Goal: Task Accomplishment & Management: Use online tool/utility

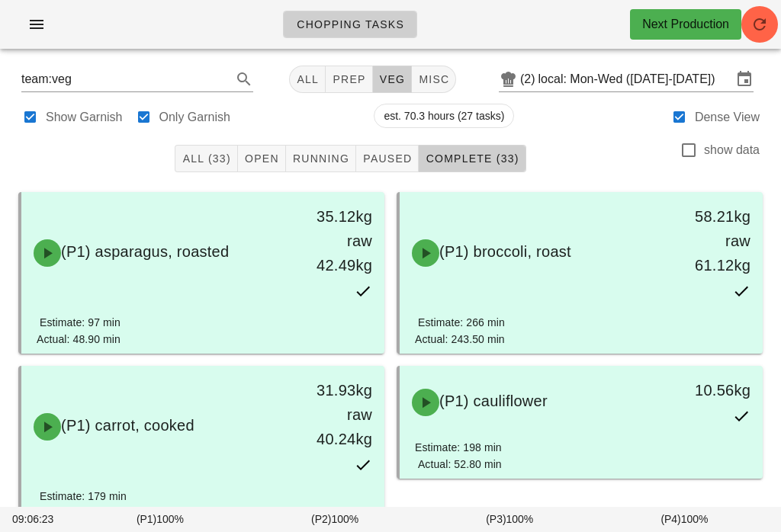
click at [265, 161] on span "Open" at bounding box center [261, 159] width 35 height 12
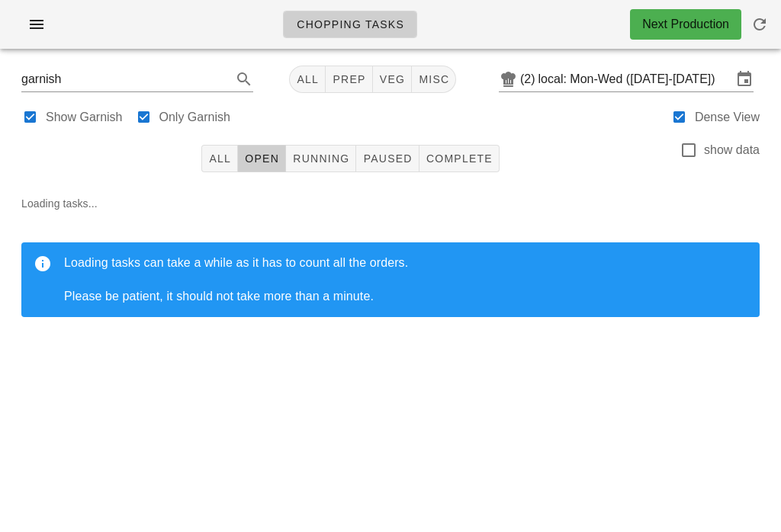
click at [594, 61] on div "garnish All prep veg misc (2) local: Mon-Wed (Oct 6-Oct 8)" at bounding box center [390, 79] width 763 height 37
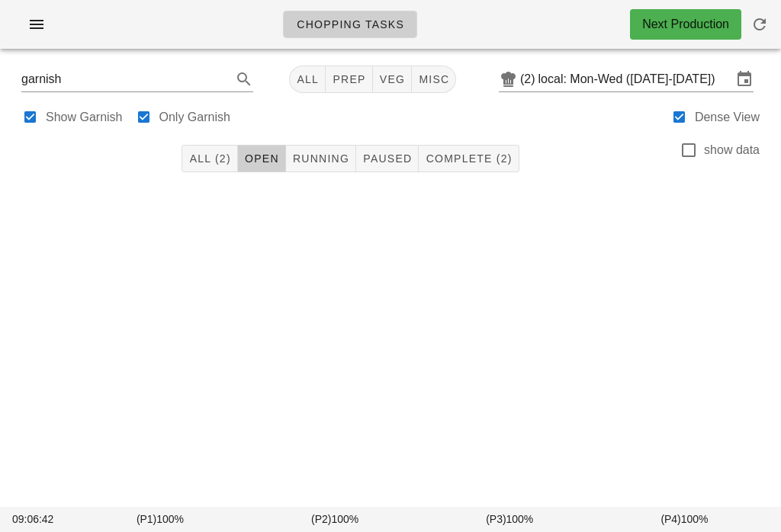
click at [658, 75] on input "local: Mon-Wed ([DATE]-[DATE])" at bounding box center [635, 79] width 194 height 24
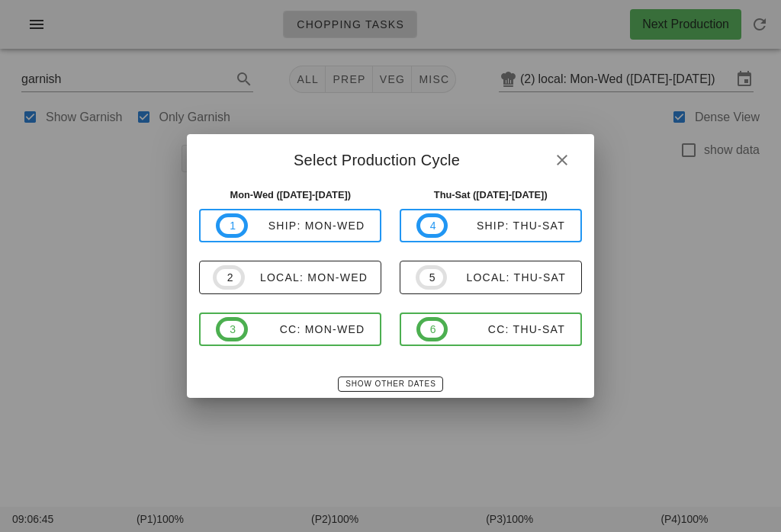
click at [352, 323] on div "CC: Mon-Wed" at bounding box center [306, 329] width 117 height 12
type input "CC: Mon-Wed ([DATE]-[DATE])"
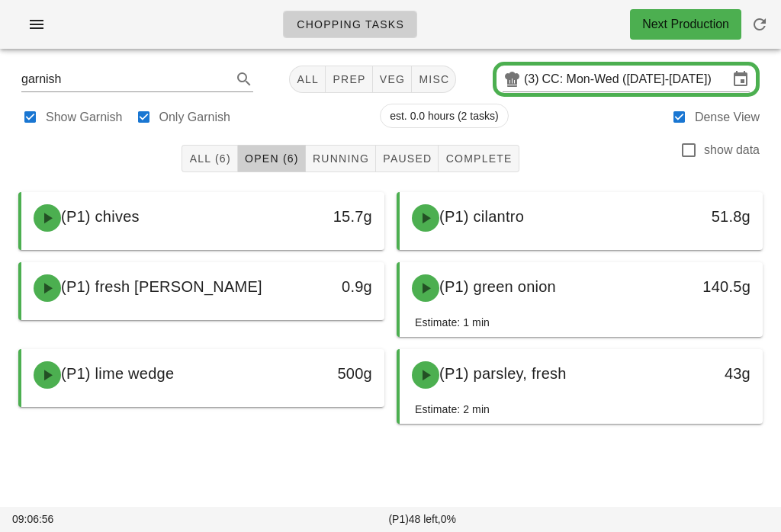
click at [627, 87] on input "CC: Mon-Wed ([DATE]-[DATE])" at bounding box center [635, 79] width 186 height 24
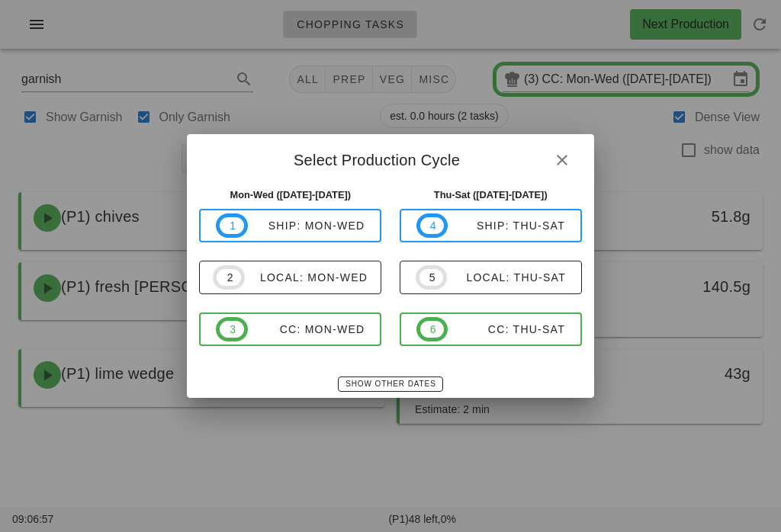
click at [349, 212] on button "1 ship: Mon-Wed" at bounding box center [290, 226] width 182 height 34
type input "ship: Mon-Wed (Oct 6-Oct 8)"
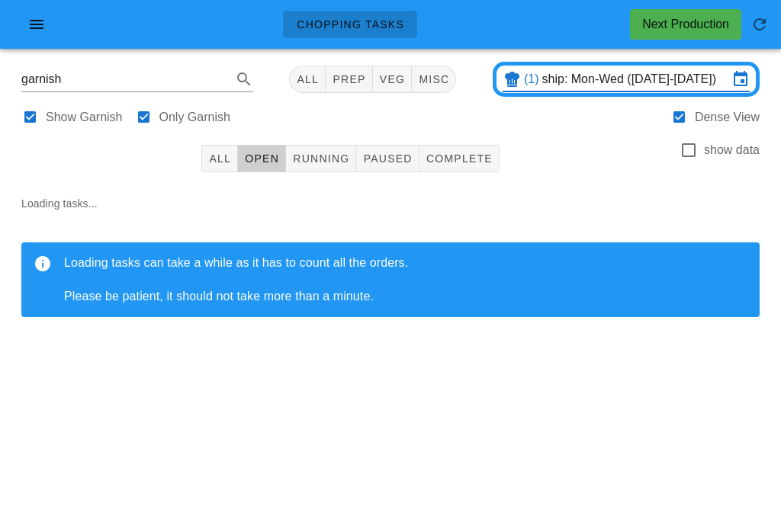
click at [586, 63] on div "(1) ship: Mon-Wed (Oct 6-Oct 8)" at bounding box center [626, 79] width 267 height 35
click at [591, 64] on div "(1) ship: Mon-Wed (Oct 6-Oct 8)" at bounding box center [626, 79] width 267 height 35
click at [742, 75] on icon at bounding box center [740, 79] width 18 height 18
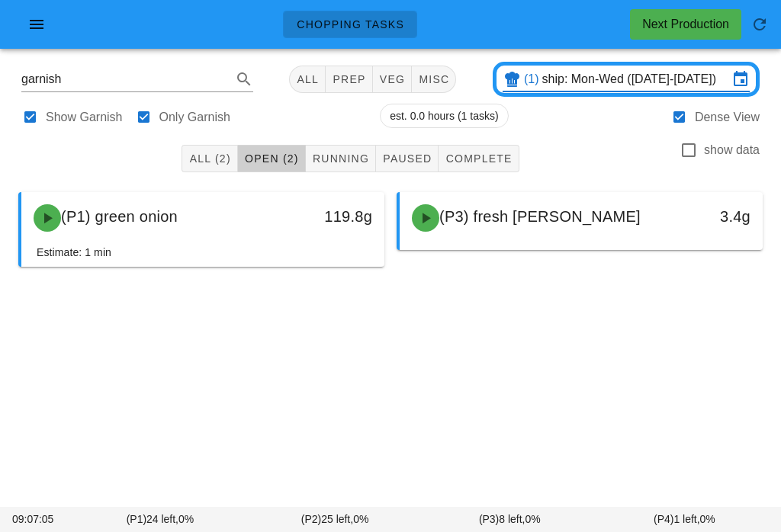
click at [378, 49] on ul "Chopping Tasks" at bounding box center [346, 24] width 162 height 55
click at [390, 73] on span "veg" at bounding box center [392, 79] width 27 height 12
type input "team:veg"
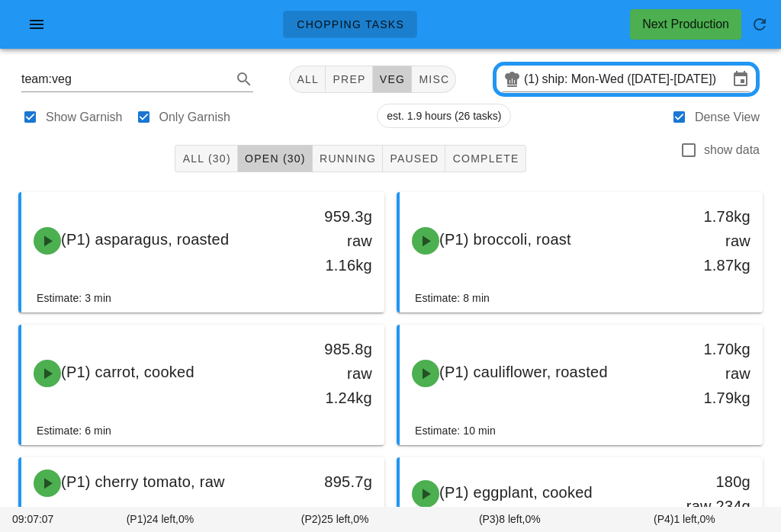
click at [660, 73] on input "ship: Mon-Wed (Oct 6-Oct 8)" at bounding box center [635, 79] width 186 height 24
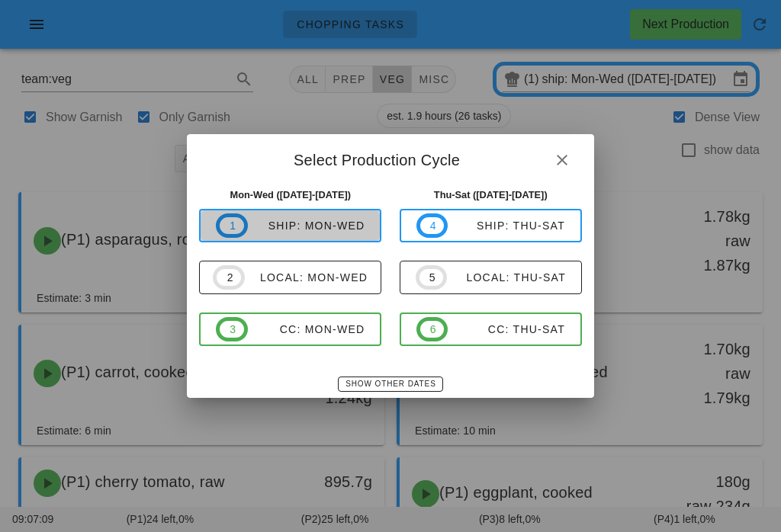
click at [349, 220] on div "ship: Mon-Wed" at bounding box center [306, 226] width 117 height 12
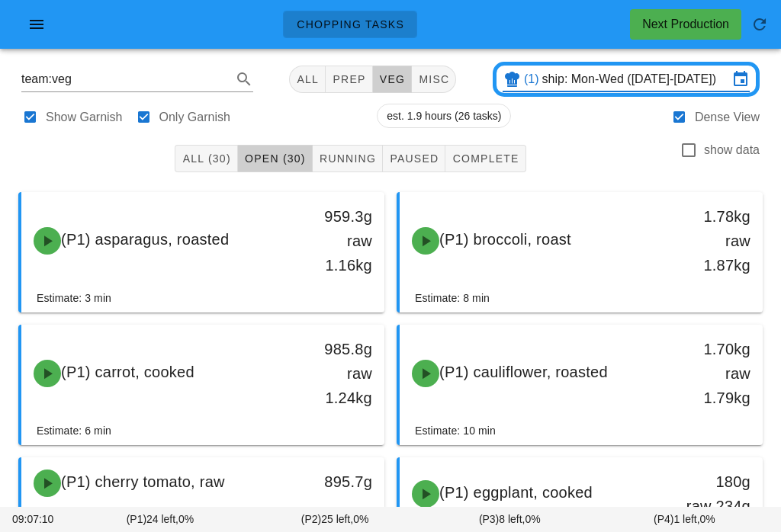
click at [646, 71] on input "ship: Mon-Wed (Oct 6-Oct 8)" at bounding box center [635, 79] width 186 height 24
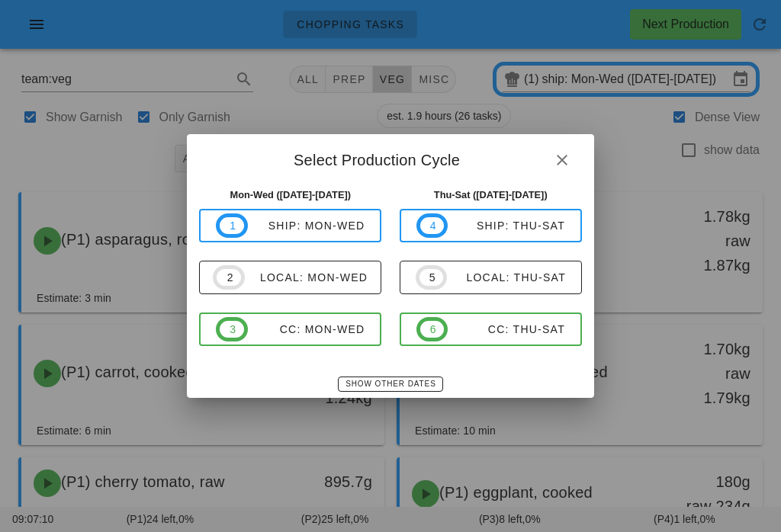
click at [334, 261] on button "2 local: Mon-Wed" at bounding box center [290, 278] width 182 height 34
type input "local: Mon-Wed ([DATE]-[DATE])"
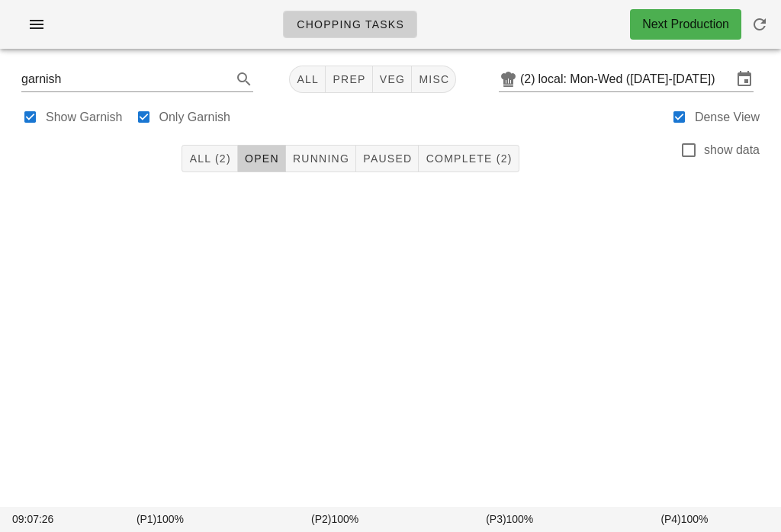
click at [47, 32] on span "button" at bounding box center [36, 24] width 24 height 18
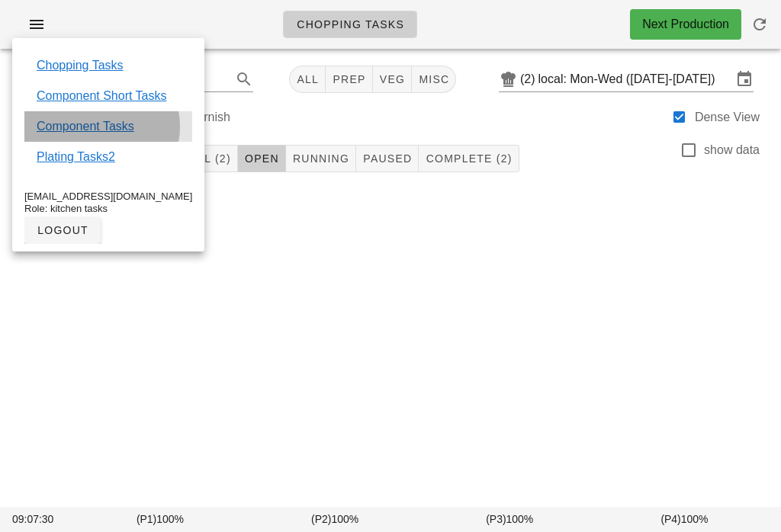
click at [115, 124] on link "Component Tasks" at bounding box center [86, 126] width 98 height 18
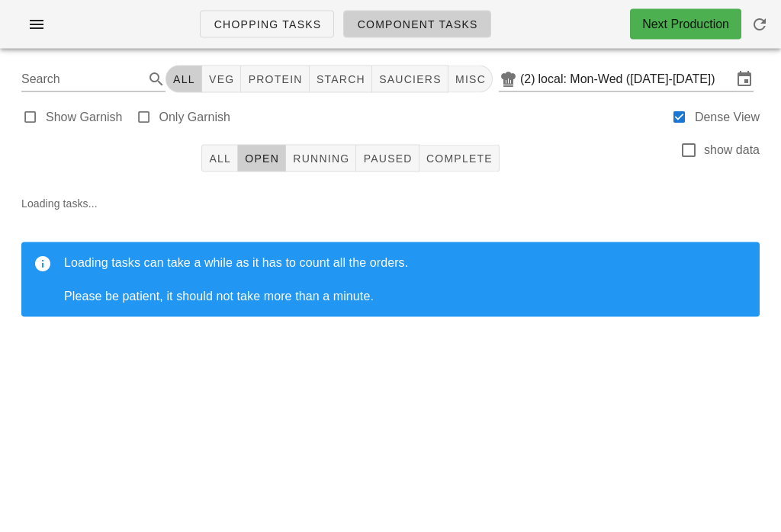
scroll to position [2, 0]
click at [242, 73] on button "veg" at bounding box center [222, 79] width 40 height 27
type input "team:veg"
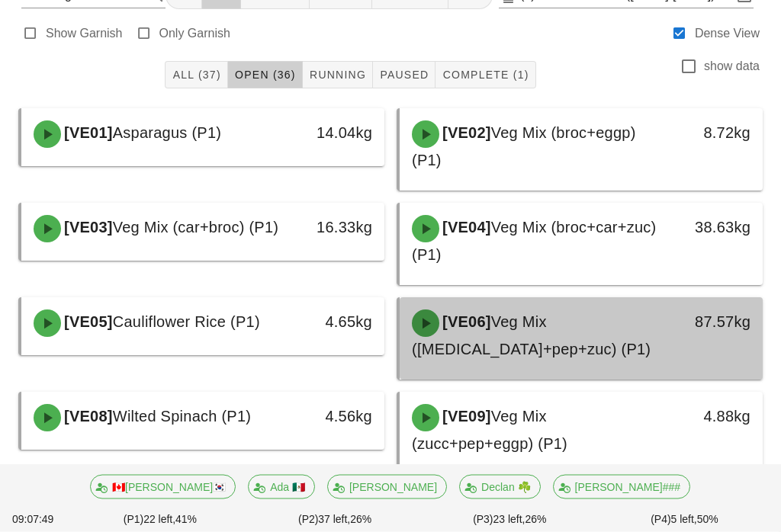
scroll to position [84, 0]
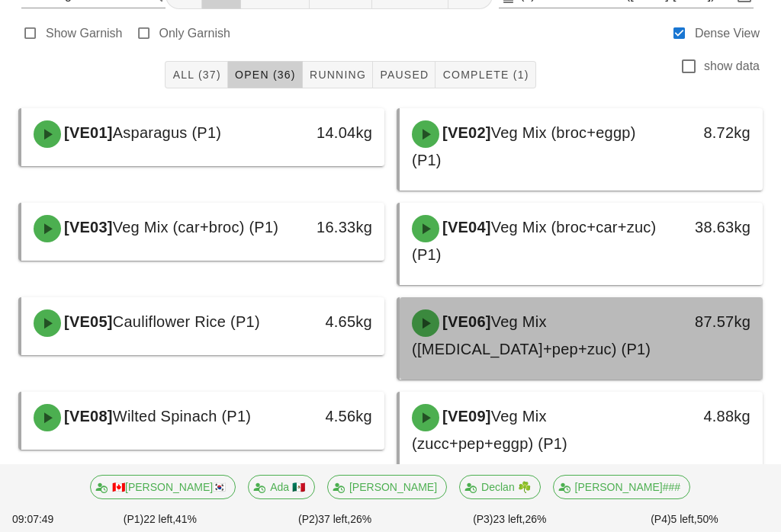
click at [635, 336] on div "[VE06] Veg Mix ([MEDICAL_DATA]+pep+zuc) (P1)" at bounding box center [537, 336] width 268 height 70
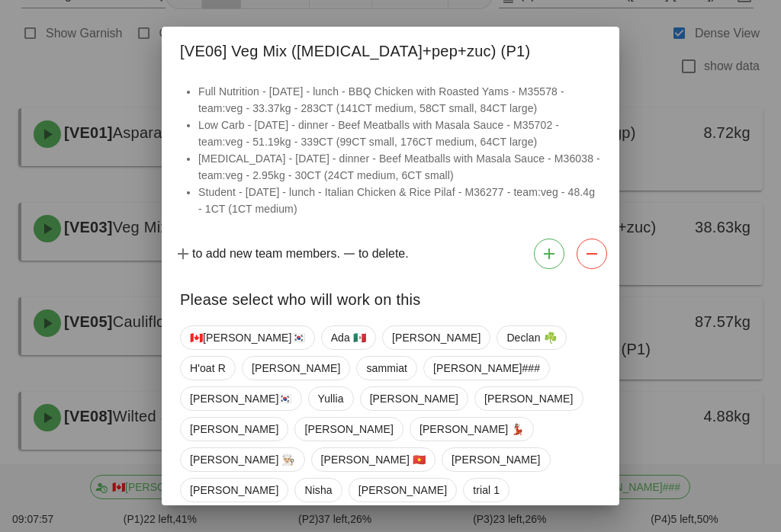
click at [416, 509] on span "[GEOGRAPHIC_DATA]" at bounding box center [360, 520] width 112 height 23
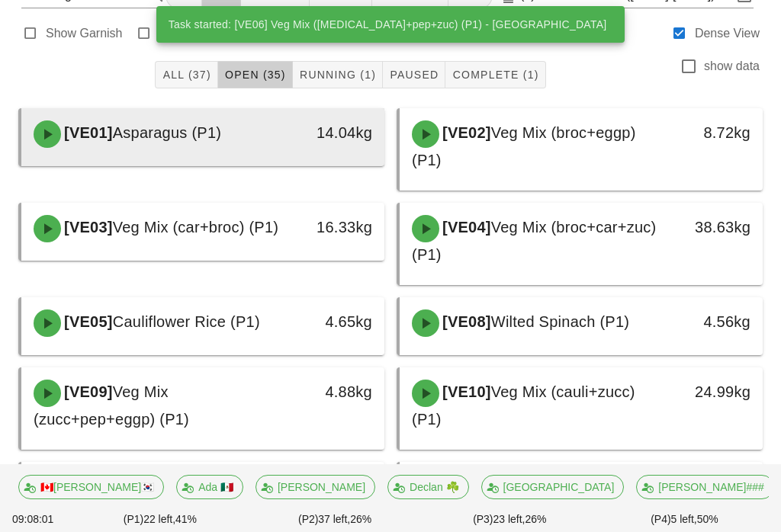
click at [183, 159] on div "[VE01] Asparagus (P1) 14.04kg" at bounding box center [202, 134] width 363 height 52
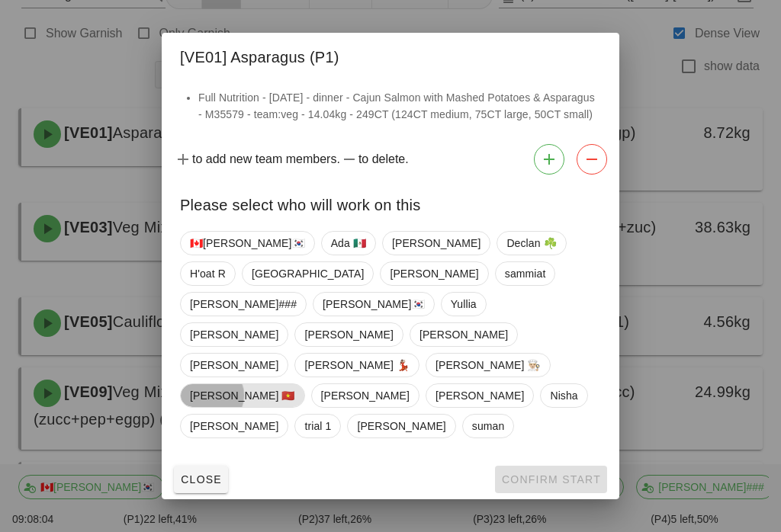
click at [295, 384] on span "[PERSON_NAME] 🇻🇳" at bounding box center [242, 395] width 105 height 23
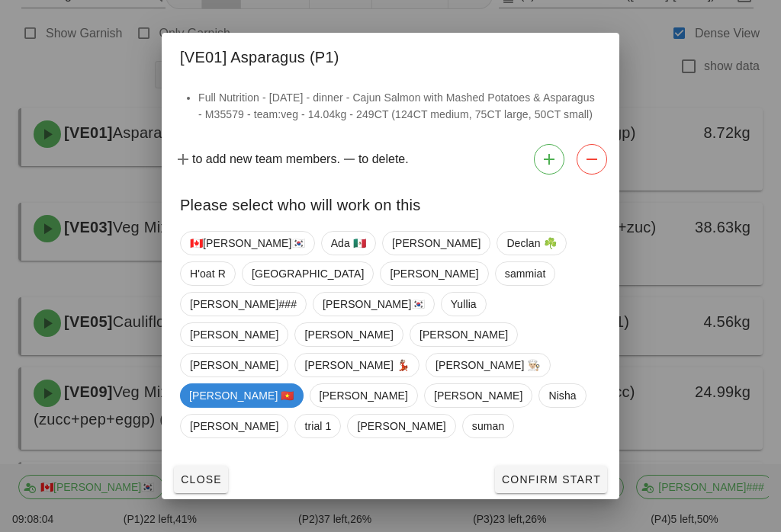
click at [550, 474] on span "Confirm Start" at bounding box center [551, 480] width 100 height 12
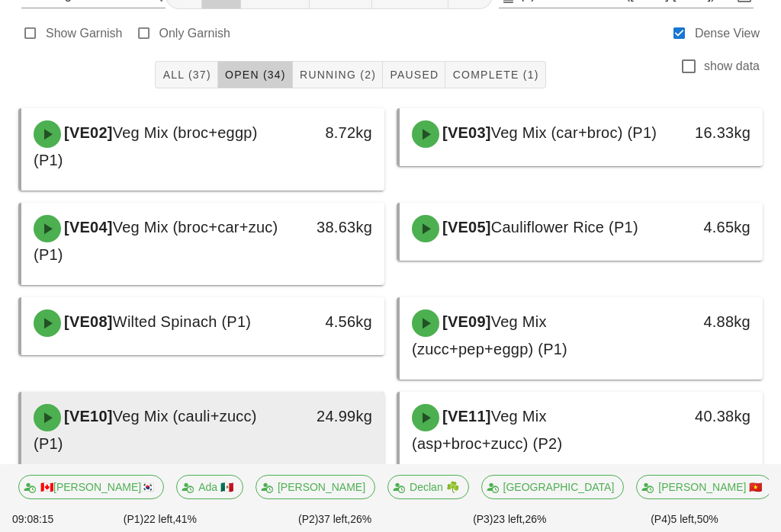
click at [251, 411] on span "Veg Mix (cauli+zucc) (P1)" at bounding box center [145, 430] width 223 height 44
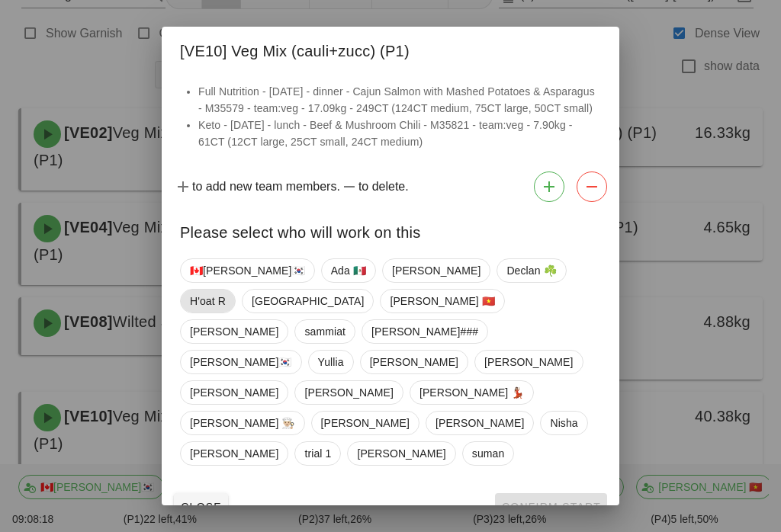
click at [226, 313] on span "H'oat R" at bounding box center [208, 301] width 36 height 23
click at [558, 501] on span "Confirm Start" at bounding box center [551, 507] width 100 height 12
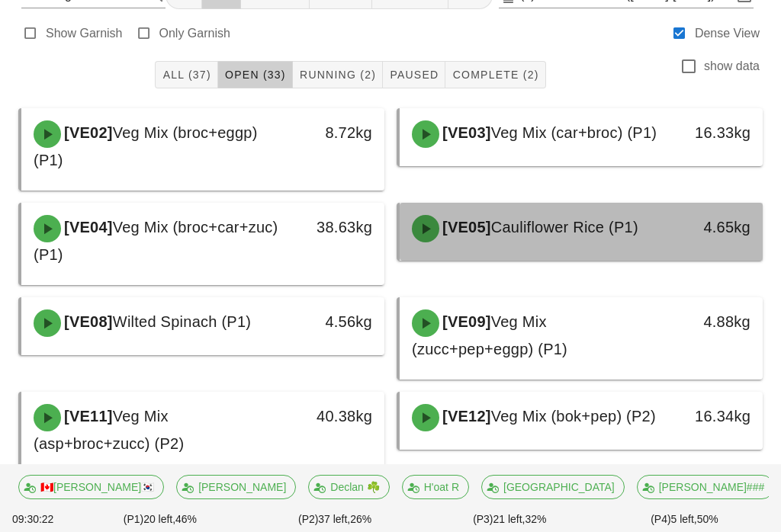
click at [551, 225] on span "Cauliflower Rice (P1)" at bounding box center [564, 227] width 147 height 17
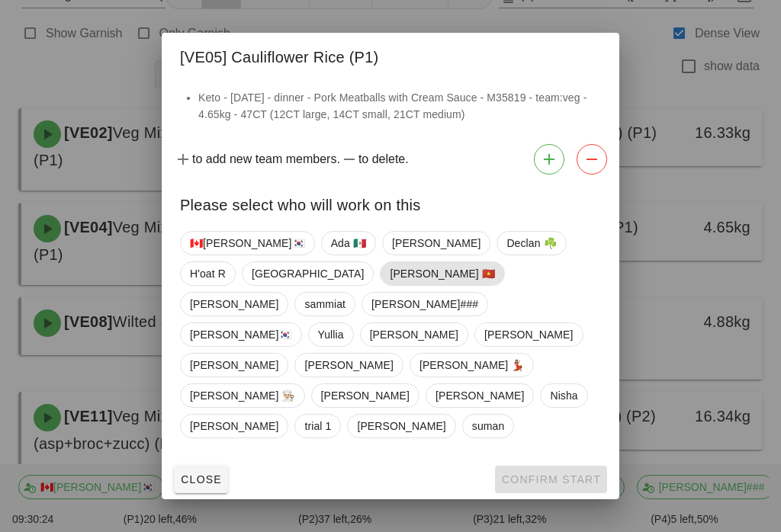
click at [390, 285] on span "[PERSON_NAME] 🇻🇳" at bounding box center [442, 273] width 105 height 23
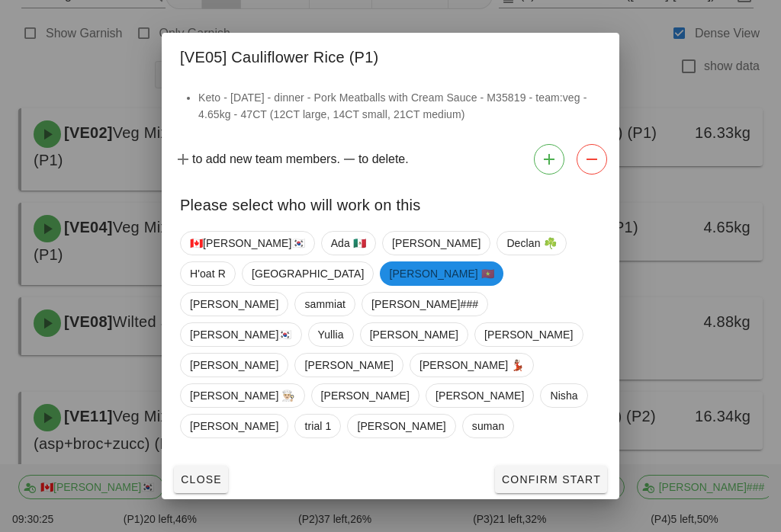
click at [549, 466] on button "Confirm Start" at bounding box center [551, 479] width 112 height 27
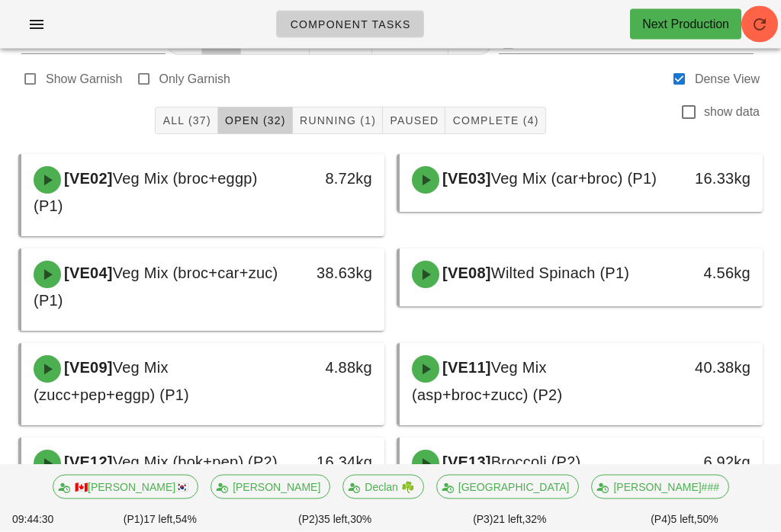
scroll to position [18, 0]
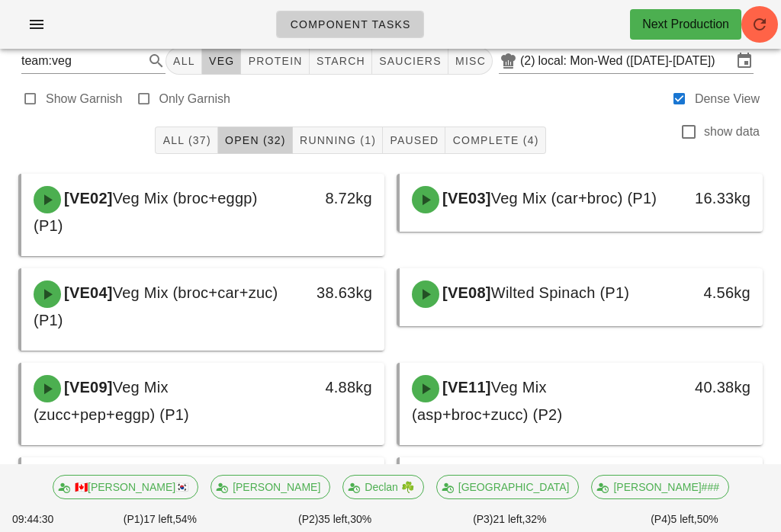
click at [352, 113] on div "Show Garnish Only Garnish Dense View" at bounding box center [390, 97] width 763 height 37
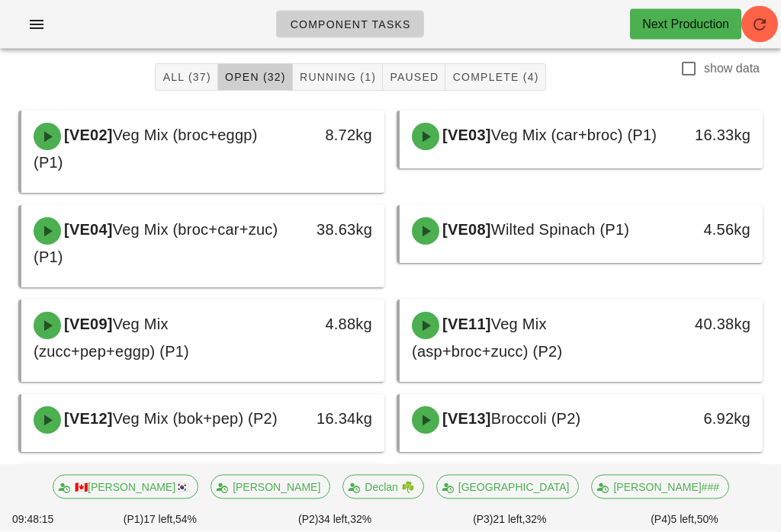
scroll to position [56, 0]
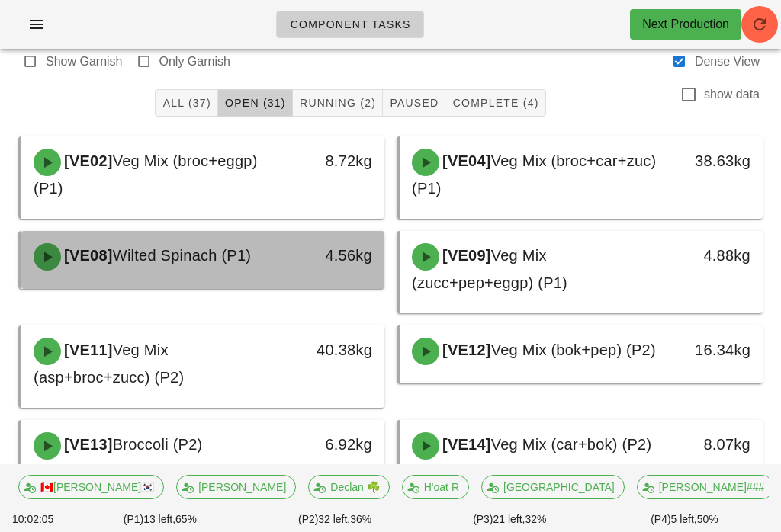
click at [231, 259] on span "Wilted Spinach (P1)" at bounding box center [182, 255] width 139 height 17
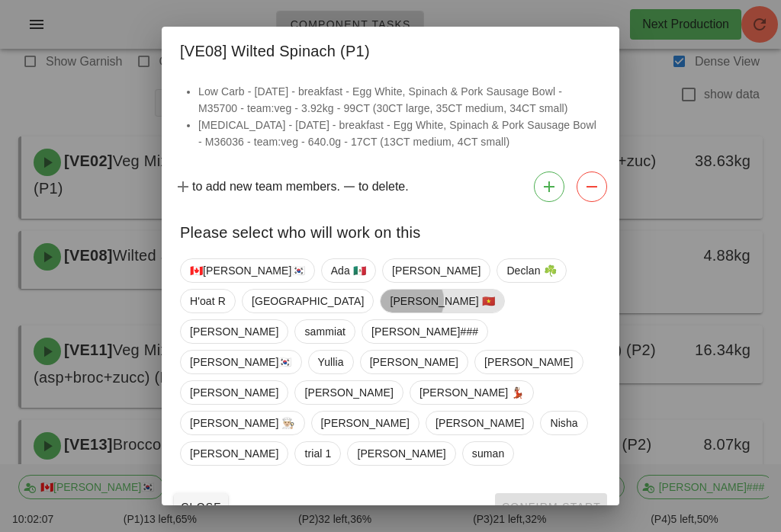
click at [390, 313] on span "[PERSON_NAME] 🇻🇳" at bounding box center [442, 301] width 105 height 23
click at [545, 501] on span "Confirm Start" at bounding box center [551, 507] width 100 height 12
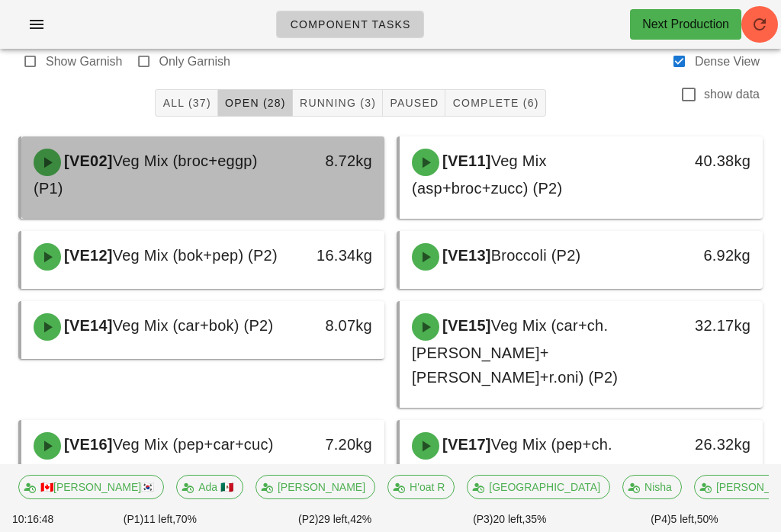
click at [243, 181] on div "[VE02] Veg Mix (broc+eggp) (P1)" at bounding box center [158, 175] width 268 height 70
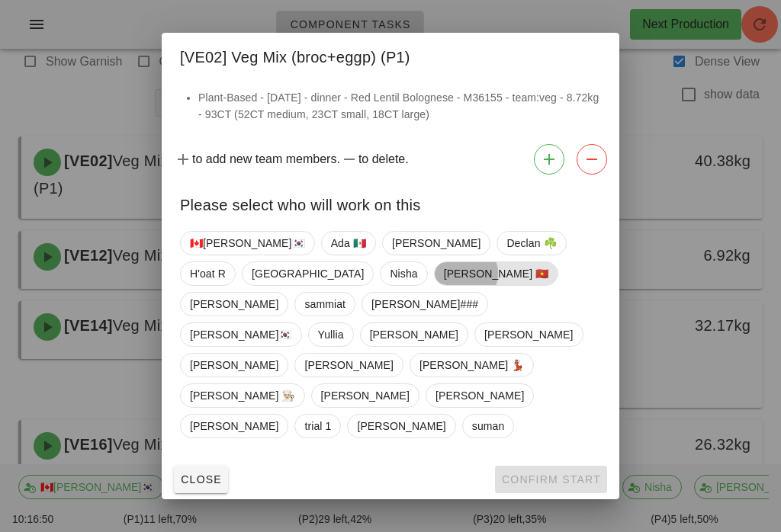
click at [444, 285] on span "[PERSON_NAME] 🇻🇳" at bounding box center [496, 273] width 105 height 23
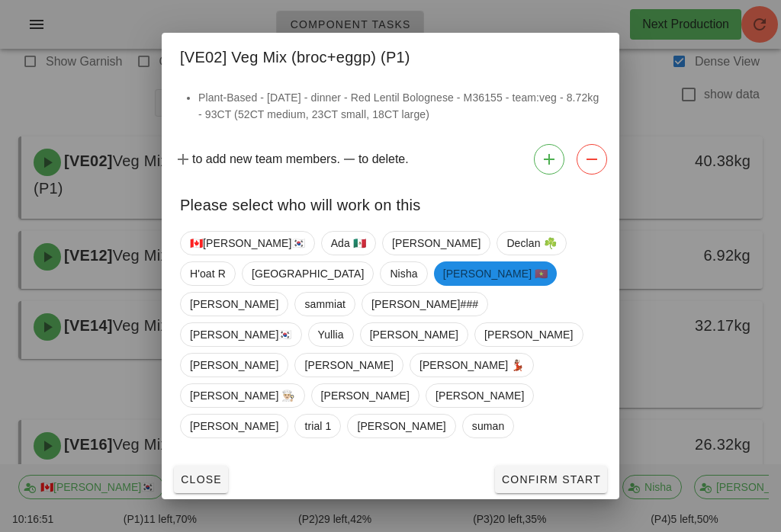
click at [541, 476] on div at bounding box center [390, 266] width 781 height 532
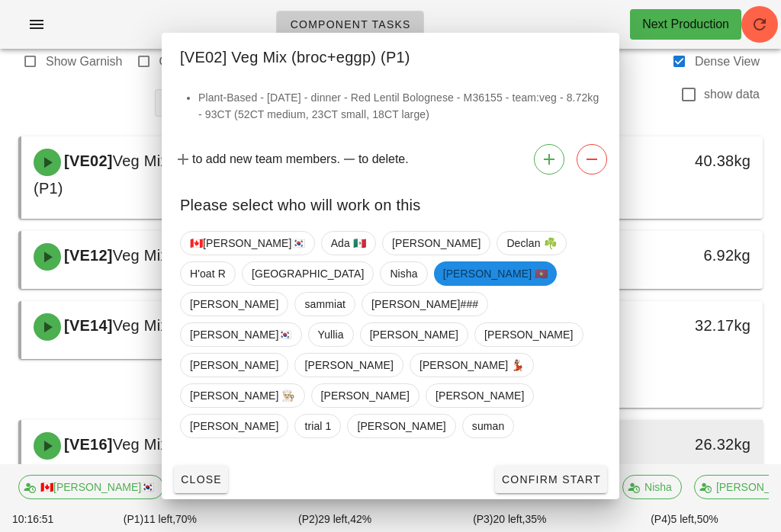
click at [530, 461] on div "[VE17] Veg Mix (pep+ch.[PERSON_NAME]+[PERSON_NAME]) (P2)" at bounding box center [537, 470] width 268 height 95
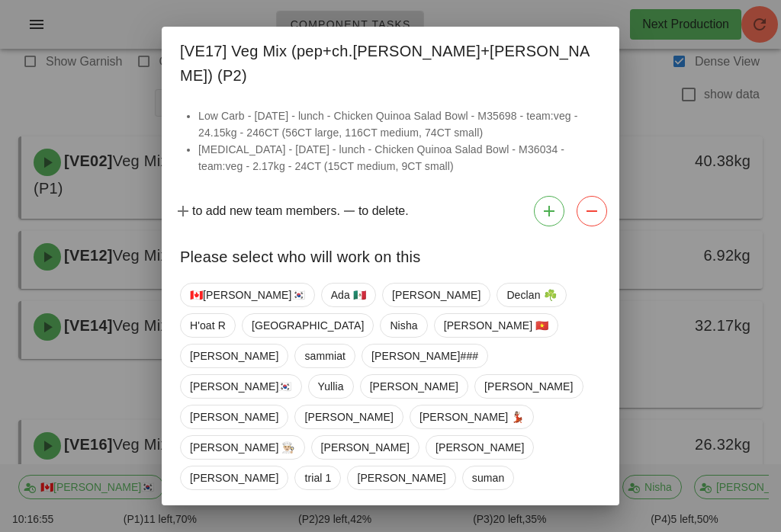
click at [191, 525] on span "Close" at bounding box center [201, 531] width 42 height 12
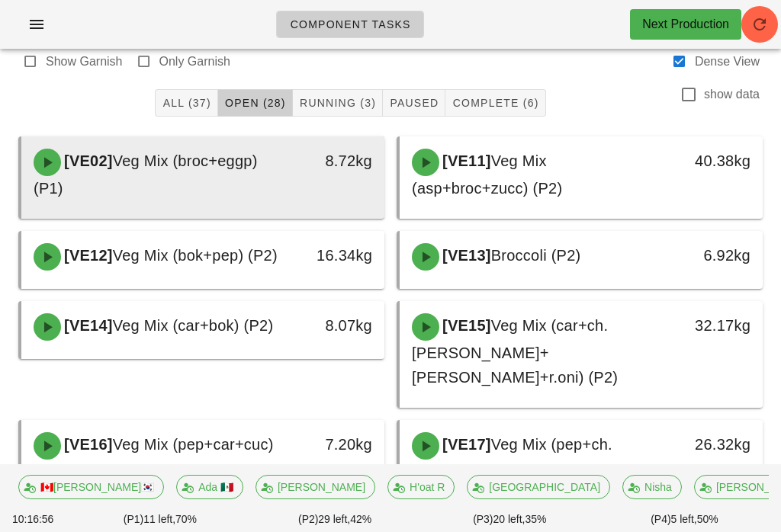
click at [129, 172] on span "Veg Mix (broc+eggp) (P1)" at bounding box center [146, 175] width 224 height 44
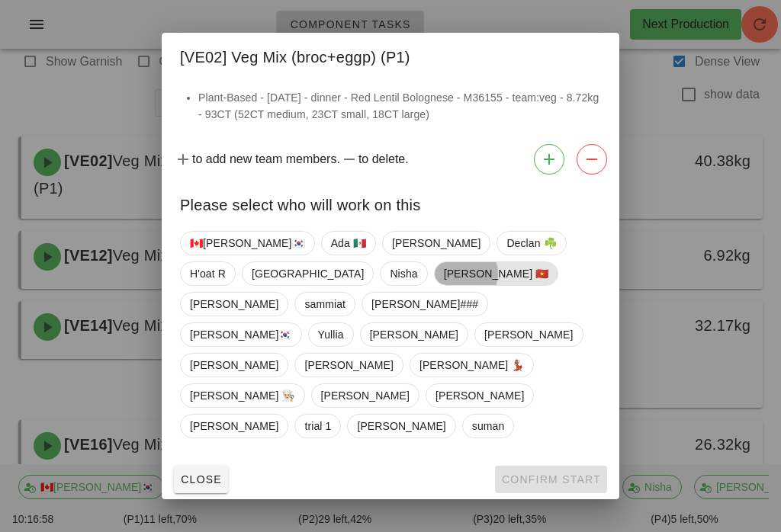
click at [444, 285] on span "[PERSON_NAME] 🇻🇳" at bounding box center [496, 273] width 105 height 23
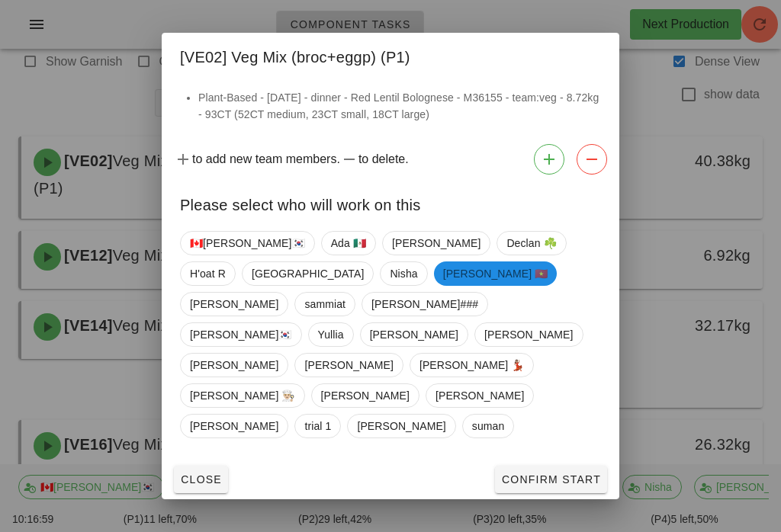
click at [538, 466] on button "Confirm Start" at bounding box center [551, 479] width 112 height 27
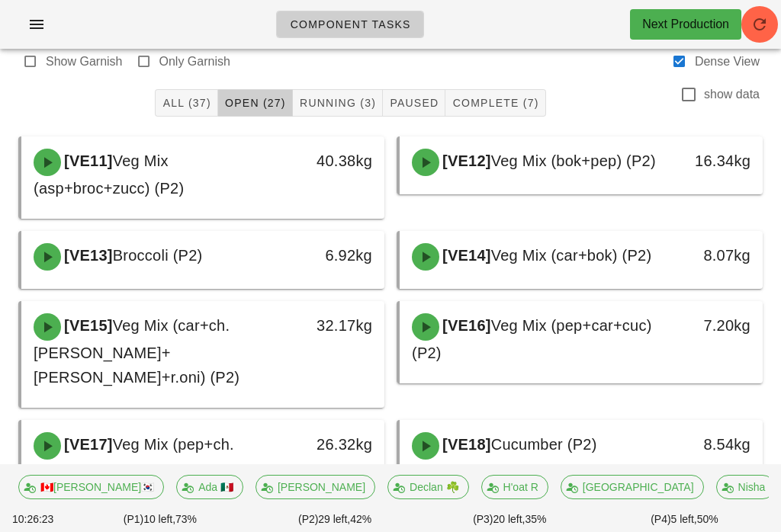
click at [339, 101] on span "Running (3)" at bounding box center [337, 103] width 77 height 12
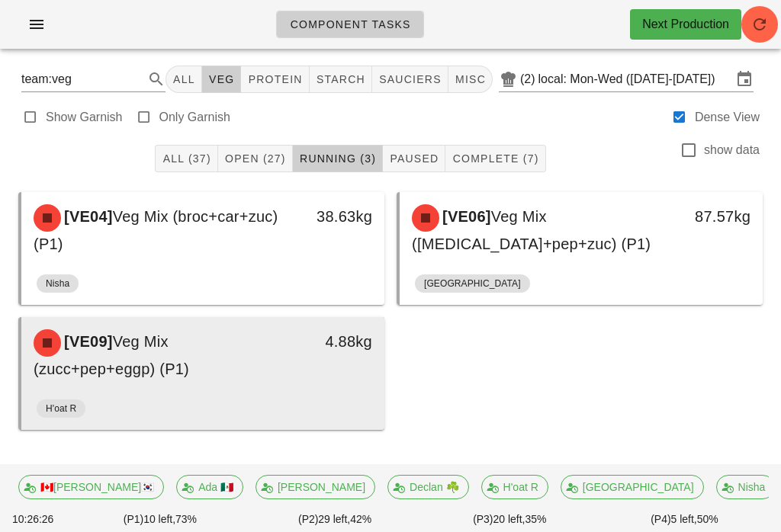
click at [331, 382] on div "4.88kg" at bounding box center [336, 355] width 89 height 70
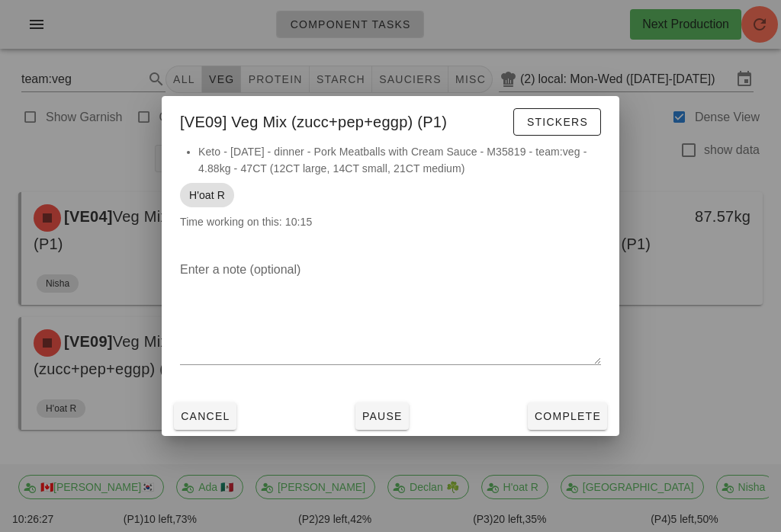
click at [570, 417] on button "Complete" at bounding box center [567, 416] width 79 height 27
